Goal: Transaction & Acquisition: Obtain resource

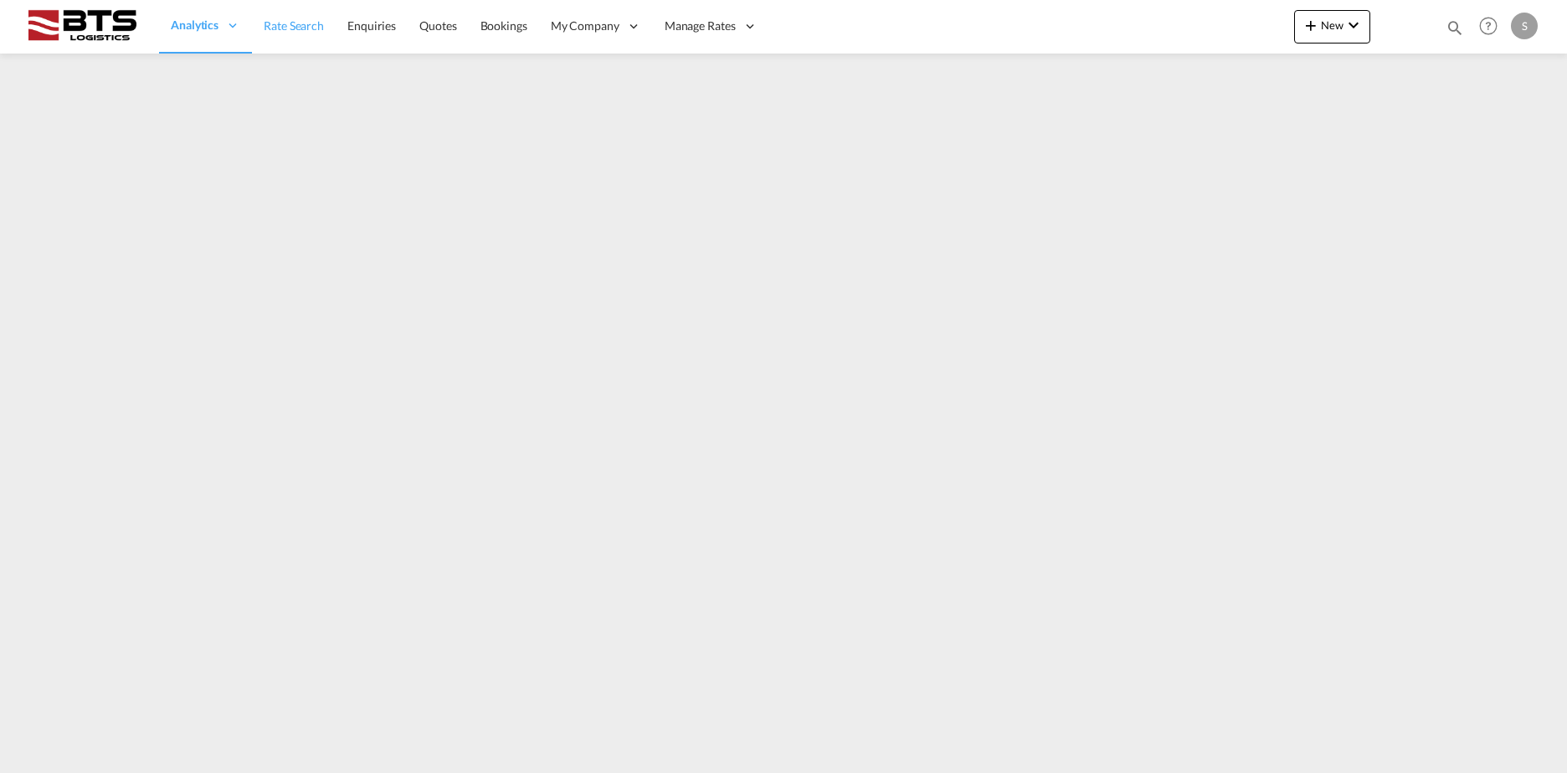
click at [264, 28] on span "Rate Search" at bounding box center [294, 25] width 60 height 14
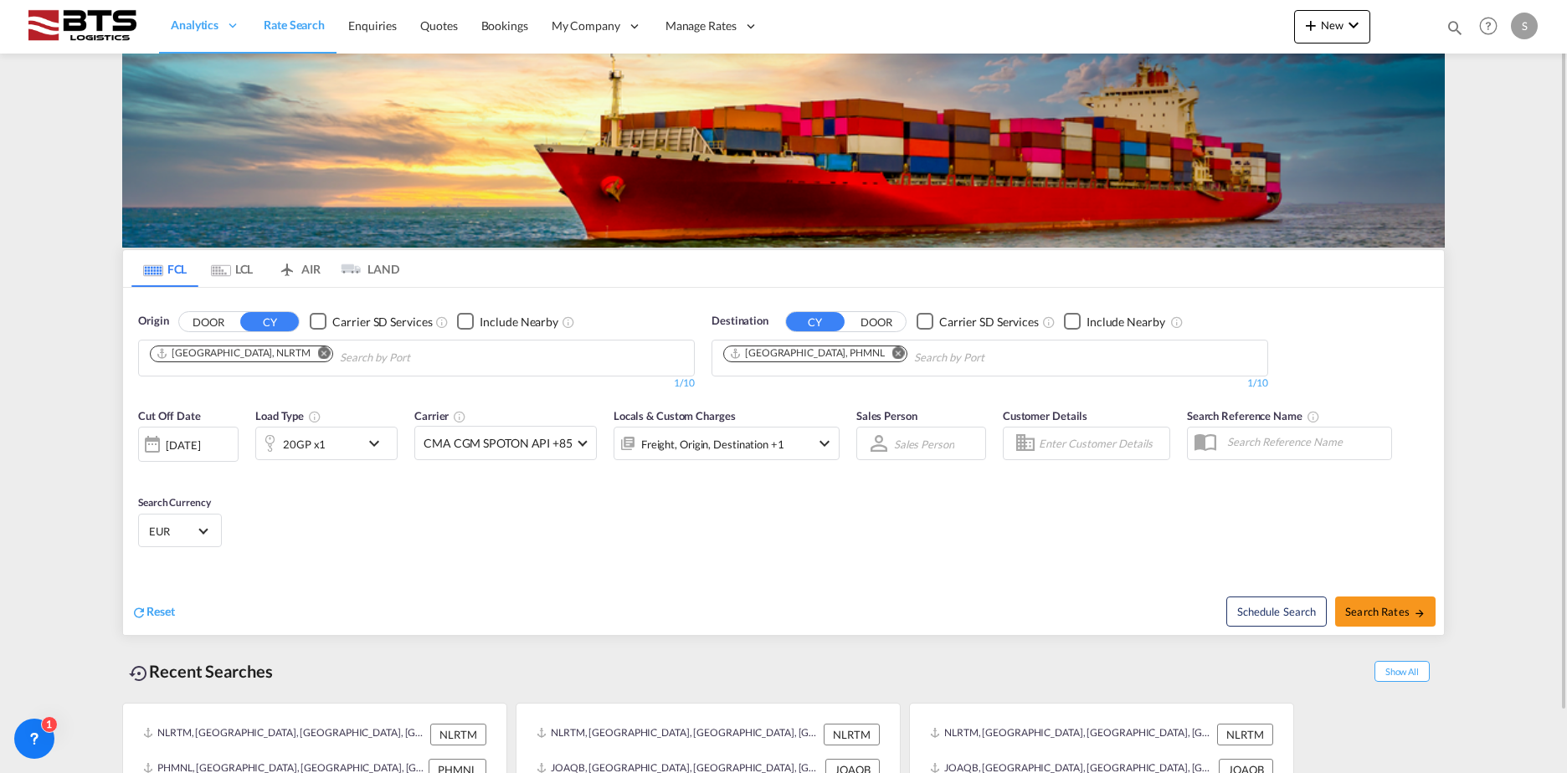
click at [318, 358] on md-icon "Remove" at bounding box center [324, 353] width 13 height 13
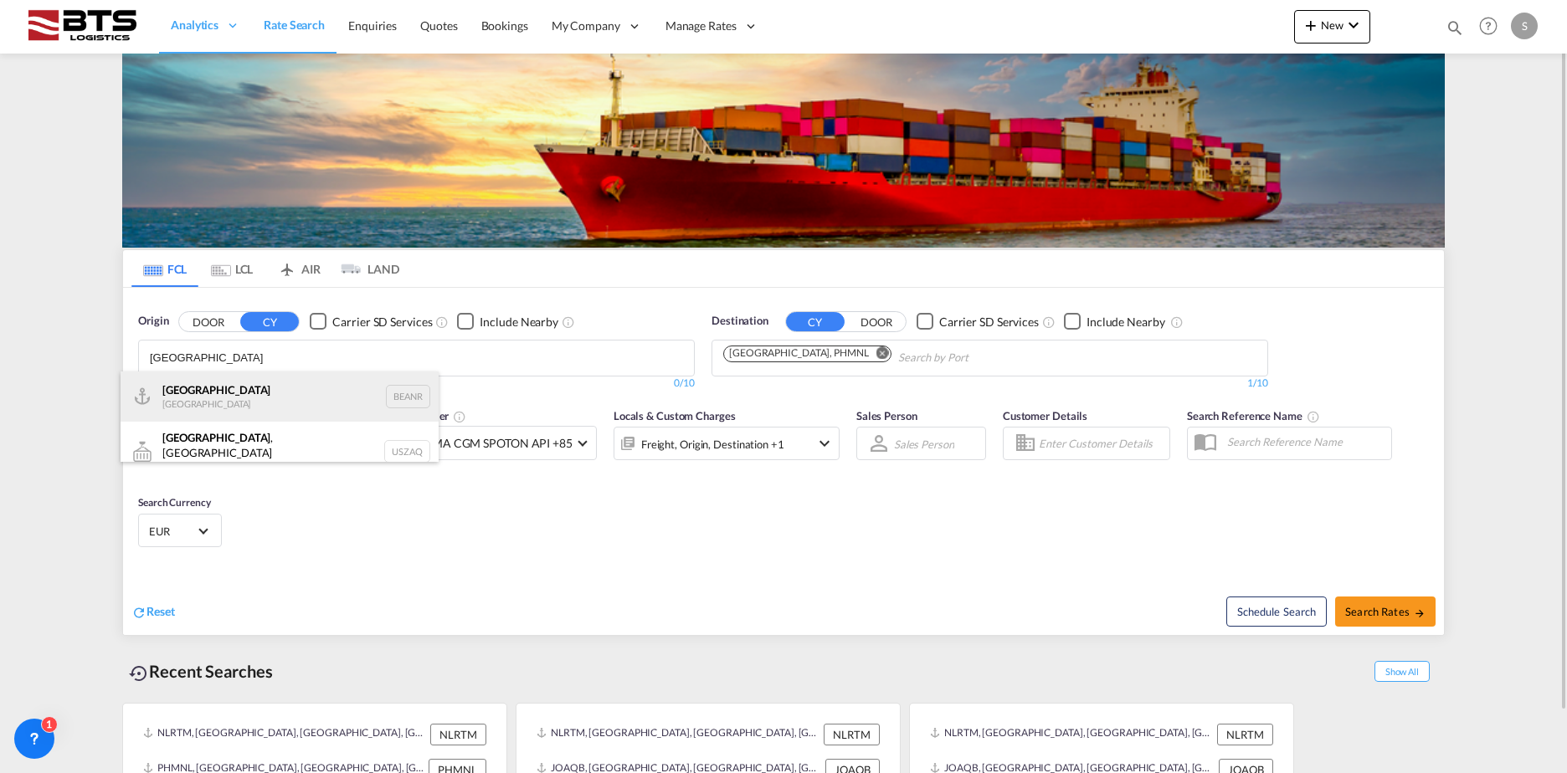
type input "[GEOGRAPHIC_DATA]"
click at [269, 407] on div "Antwerp [GEOGRAPHIC_DATA] BEANR" at bounding box center [280, 397] width 318 height 50
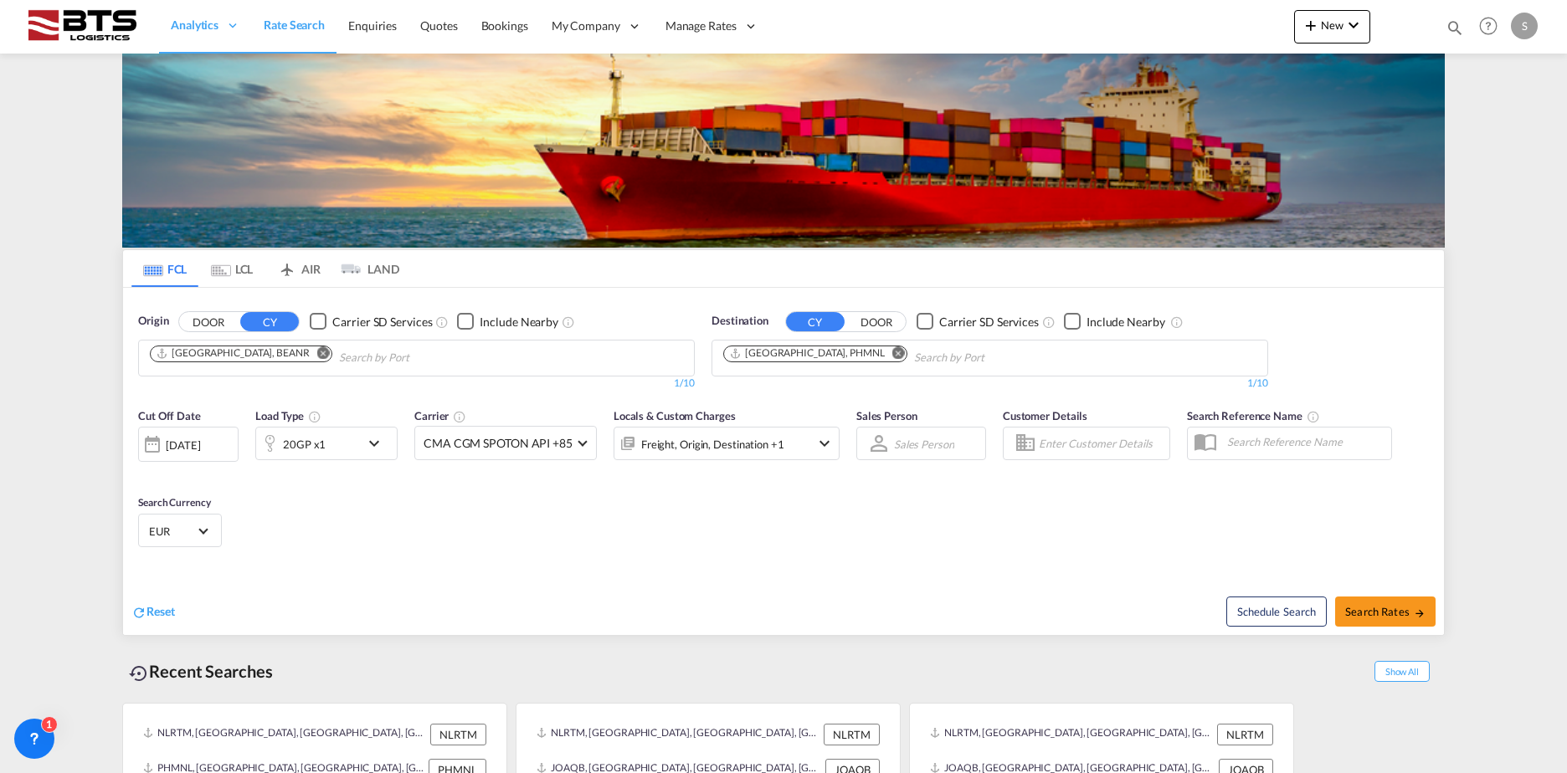
click at [892, 353] on md-icon "Remove" at bounding box center [898, 353] width 13 height 13
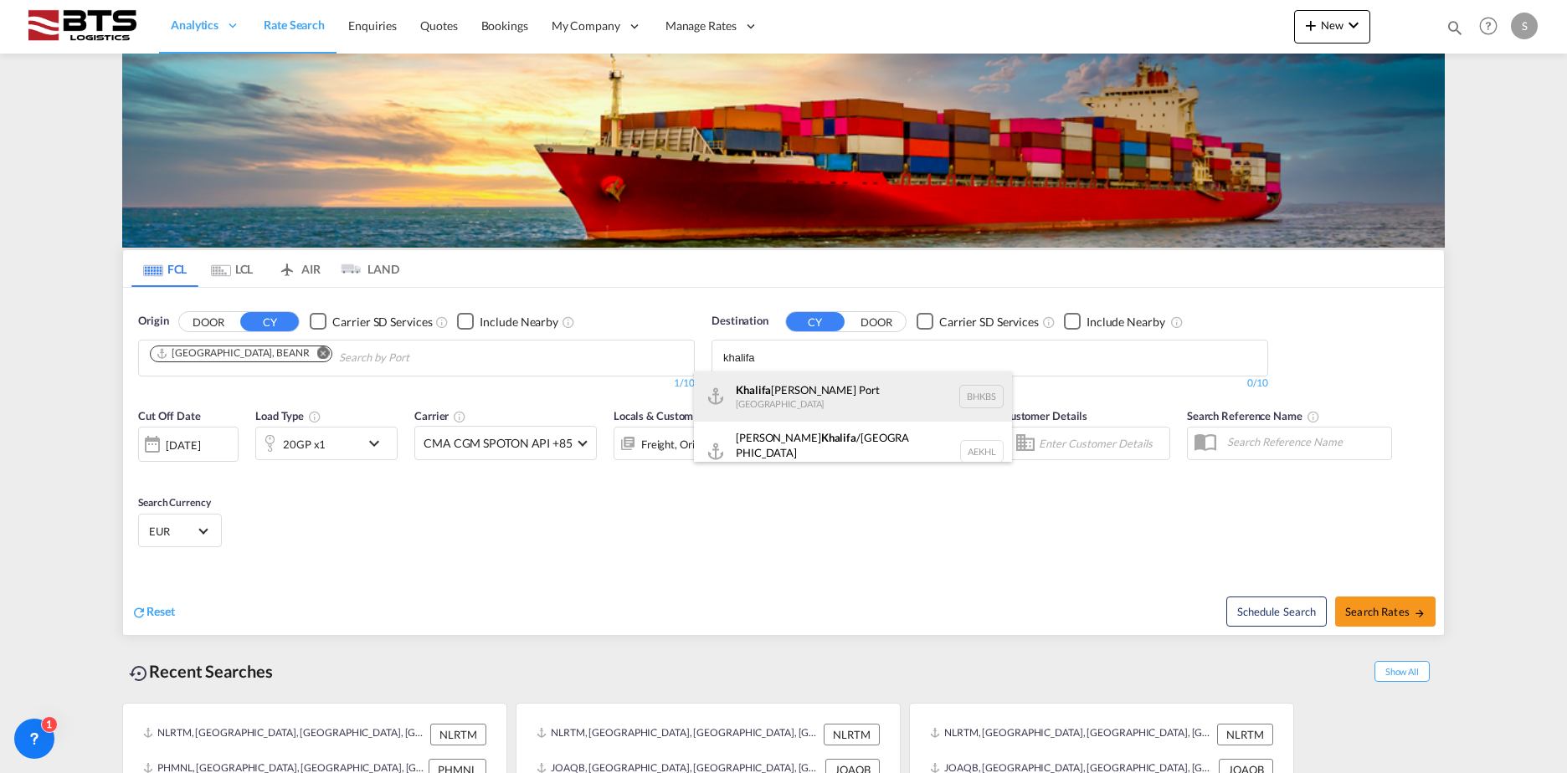
type input "khalifa"
click at [831, 405] on div "[PERSON_NAME] [GEOGRAPHIC_DATA] BHKBS" at bounding box center [853, 397] width 318 height 50
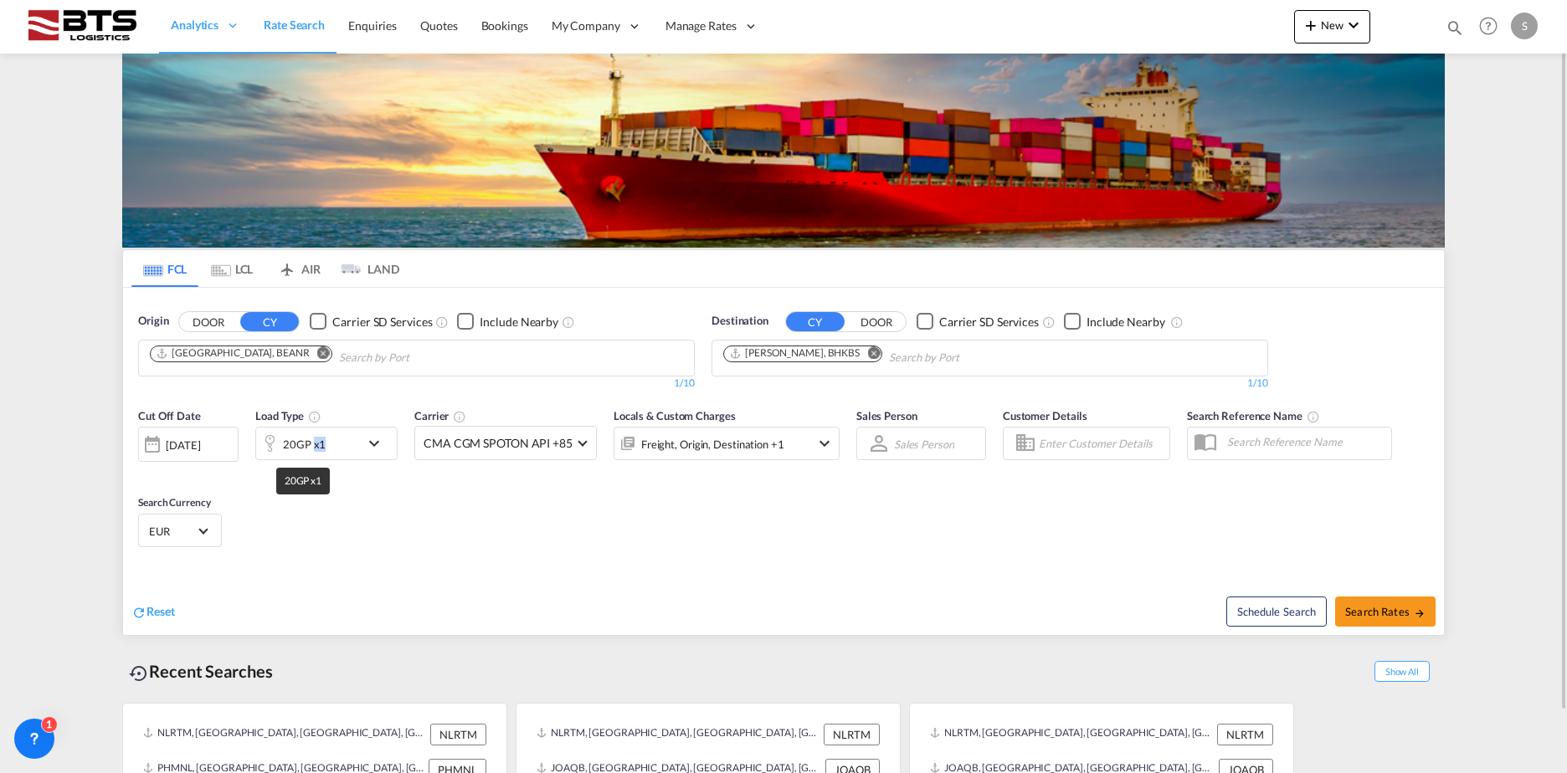
click at [313, 445] on div "20GP x1" at bounding box center [304, 444] width 43 height 23
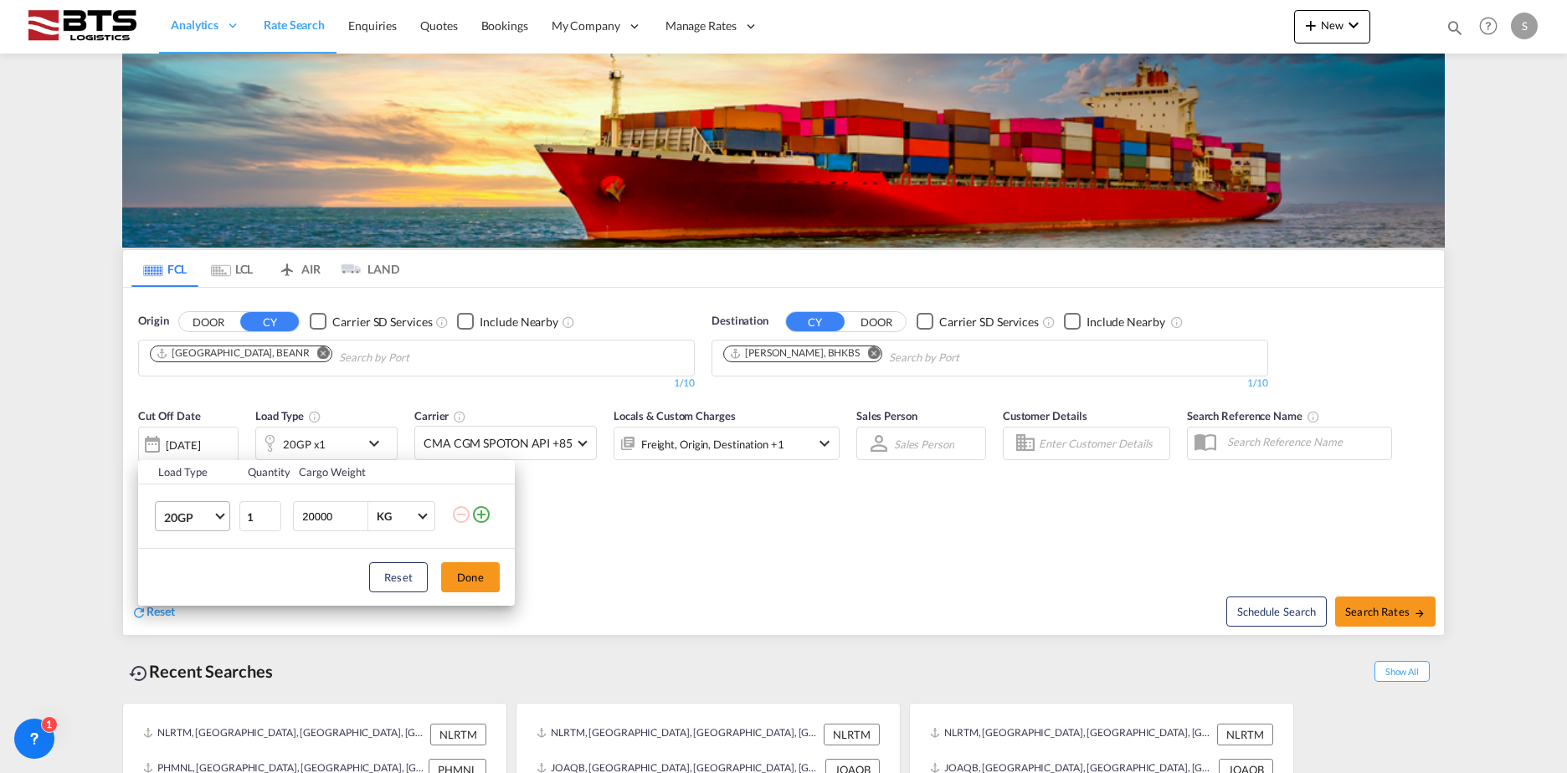
drag, startPoint x: 313, startPoint y: 445, endPoint x: 208, endPoint y: 517, distance: 128.2
click at [208, 517] on span "20GP" at bounding box center [188, 518] width 49 height 17
click at [184, 520] on md-option "20RE" at bounding box center [208, 511] width 114 height 40
click at [465, 575] on button "Done" at bounding box center [470, 578] width 59 height 30
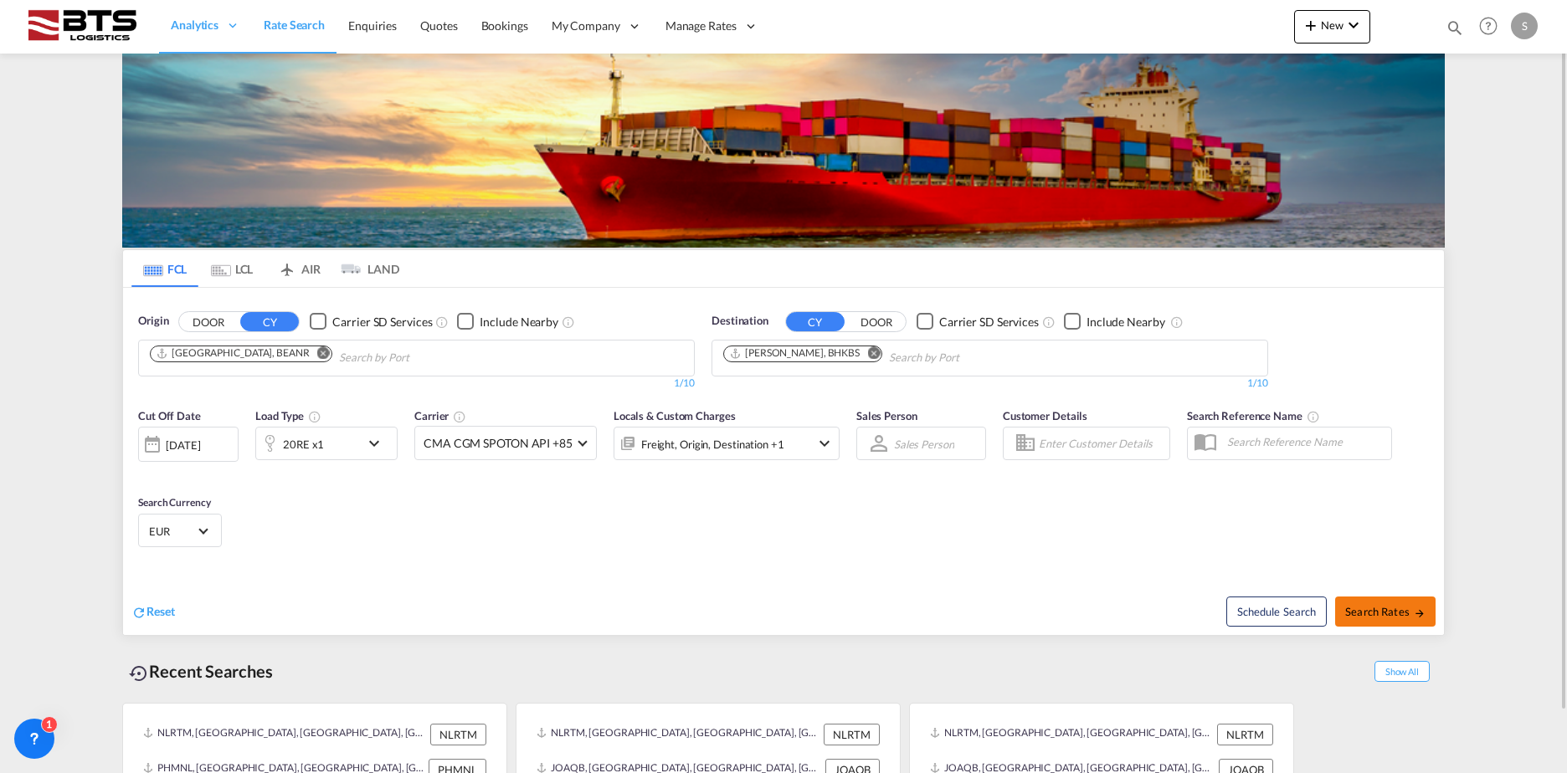
click at [1379, 600] on button "Search Rates" at bounding box center [1385, 612] width 100 height 30
type input "BEANR to BHKBS / [DATE]"
